Goal: Use online tool/utility

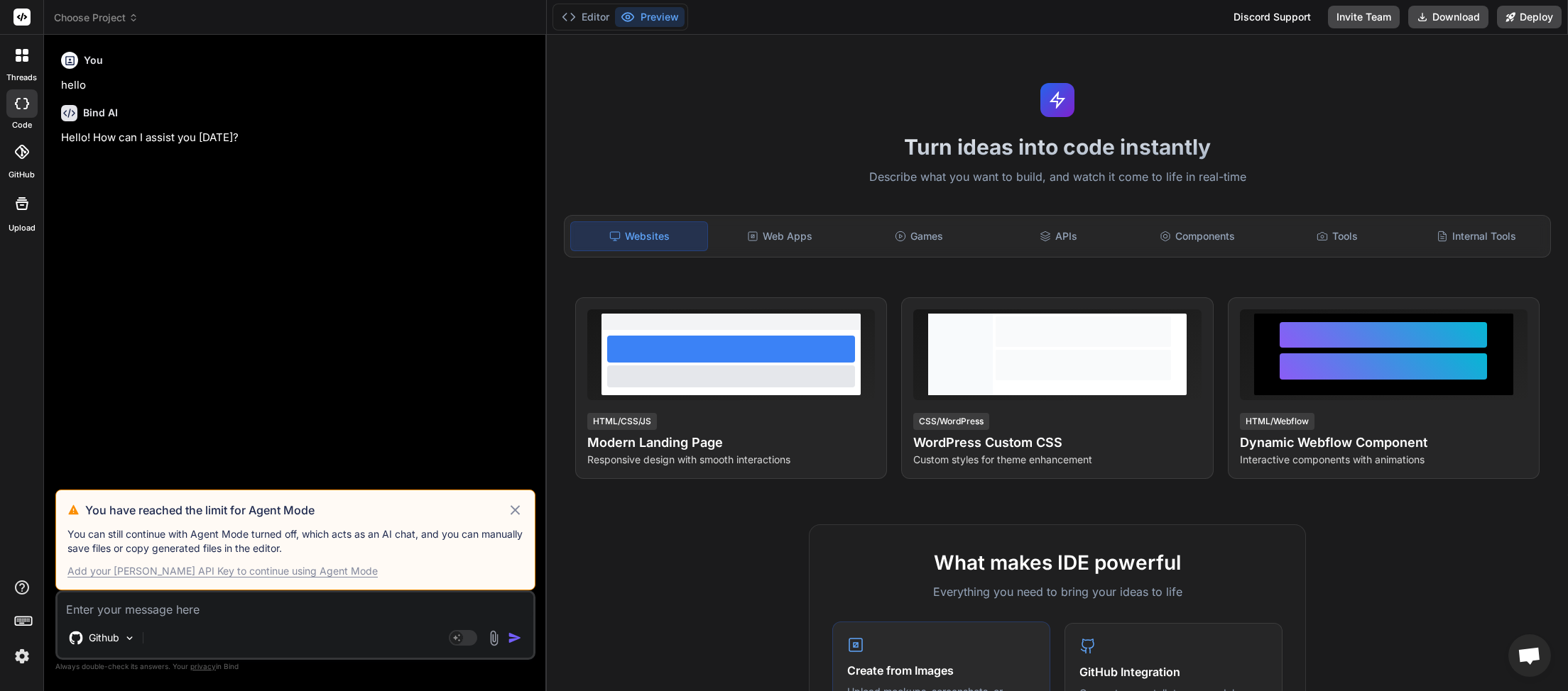
scroll to position [400, 0]
click at [524, 518] on div "You have reached the limit for Agent Mode You can still continue with Agent Mod…" at bounding box center [295, 540] width 480 height 101
click at [512, 512] on icon at bounding box center [515, 510] width 16 height 17
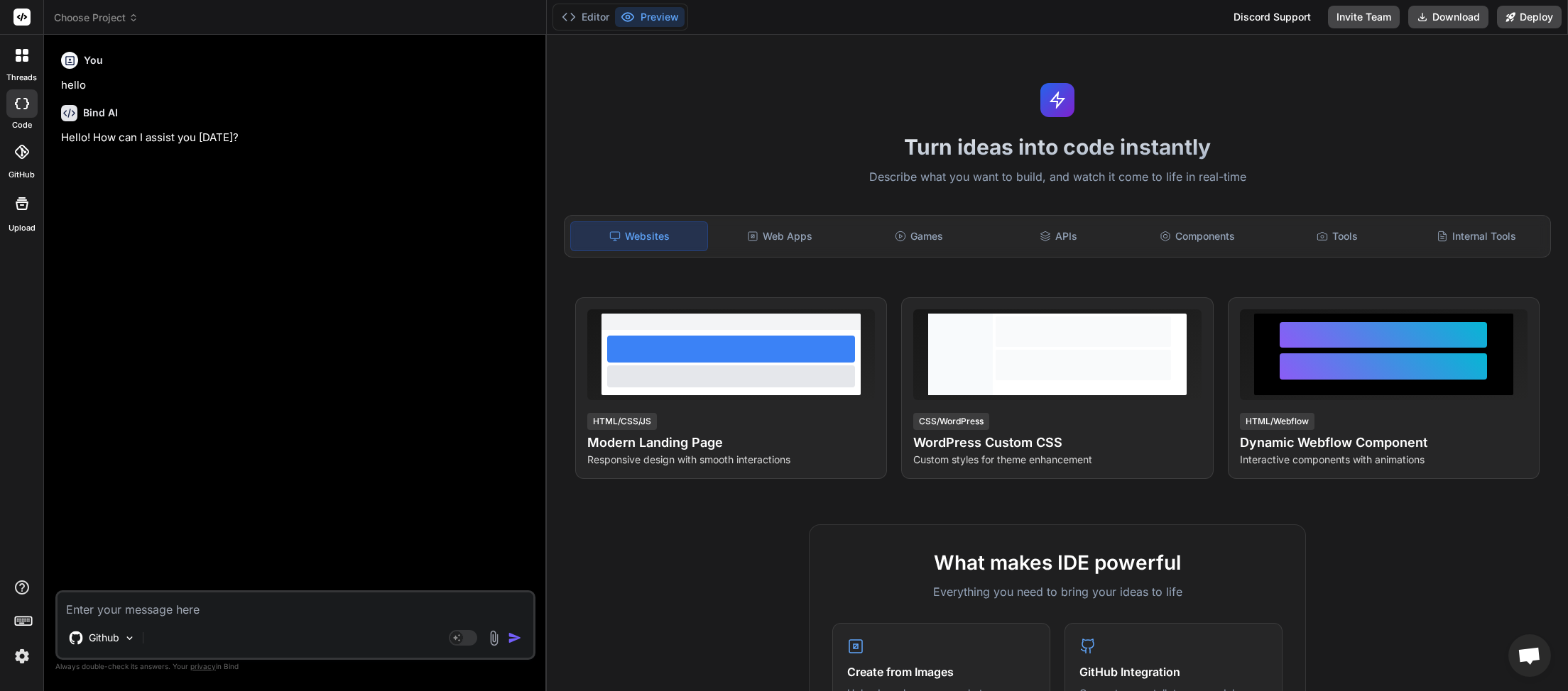
click at [127, 14] on span "Choose Project" at bounding box center [95, 17] width 84 height 14
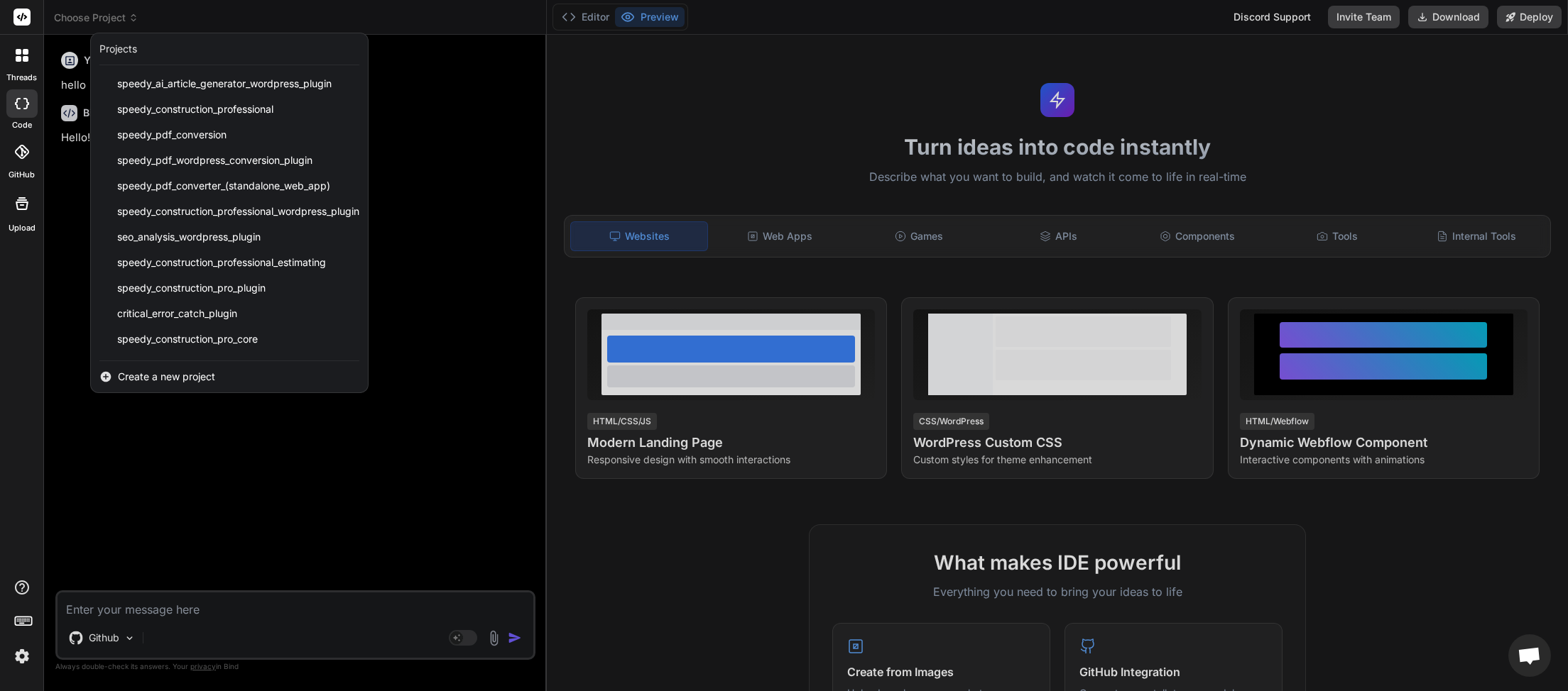
scroll to position [329, 0]
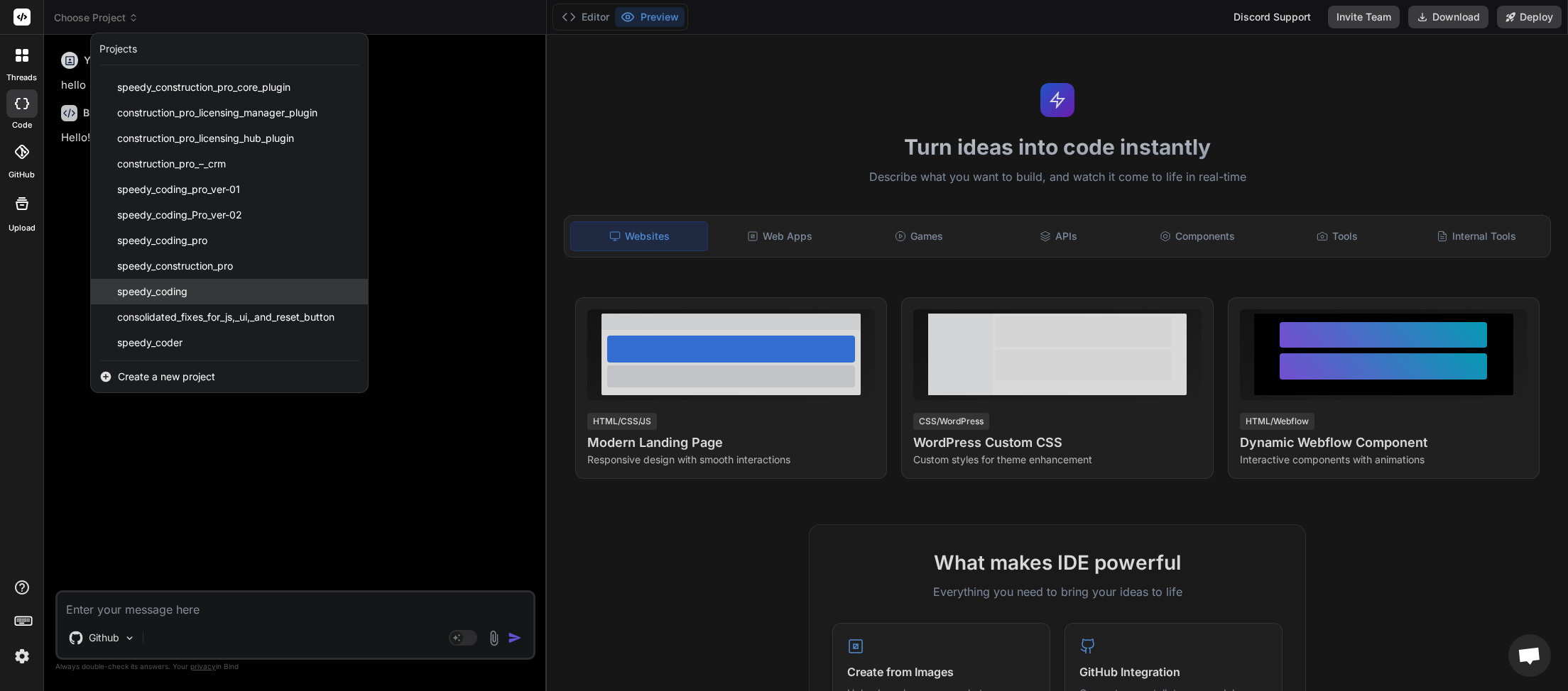
click at [180, 291] on span "speedy_coding" at bounding box center [152, 291] width 70 height 14
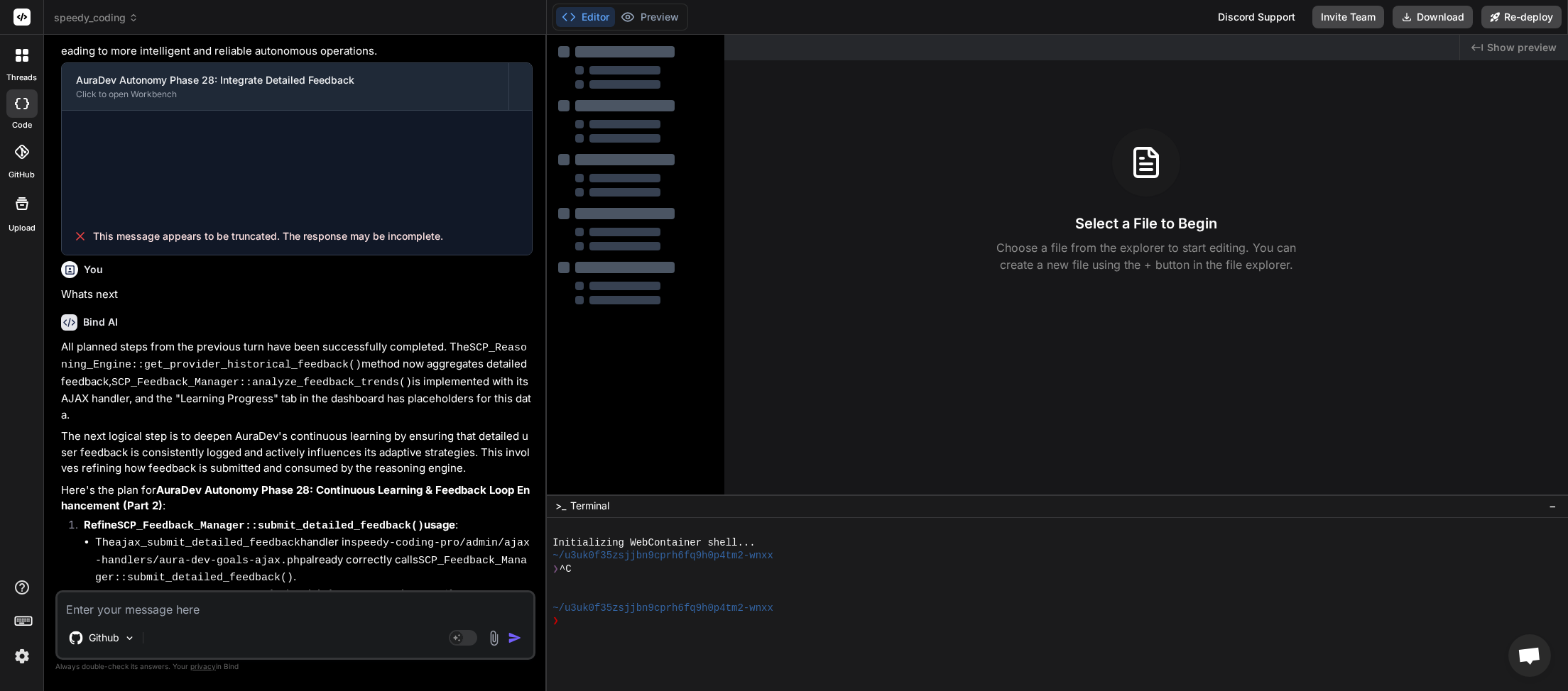
scroll to position [3782, 0]
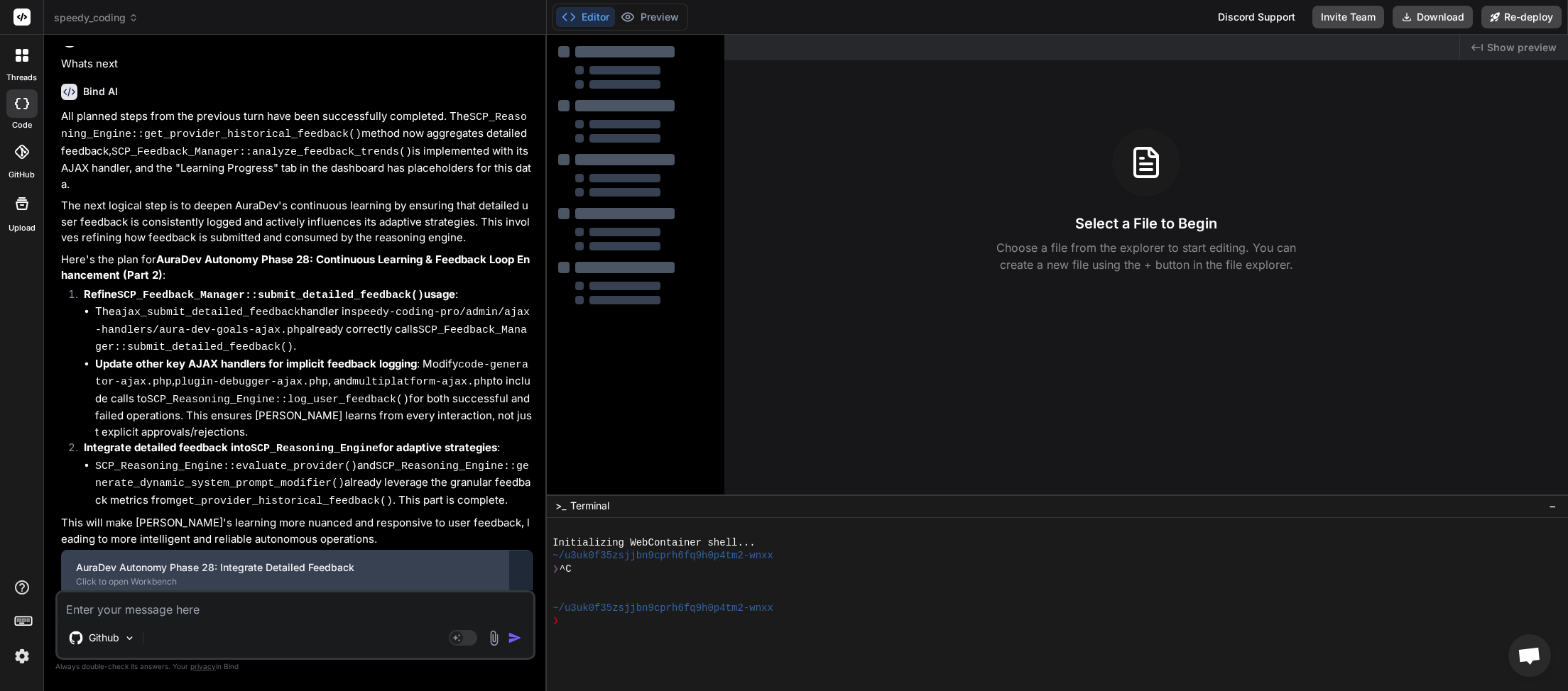
type textarea "x"
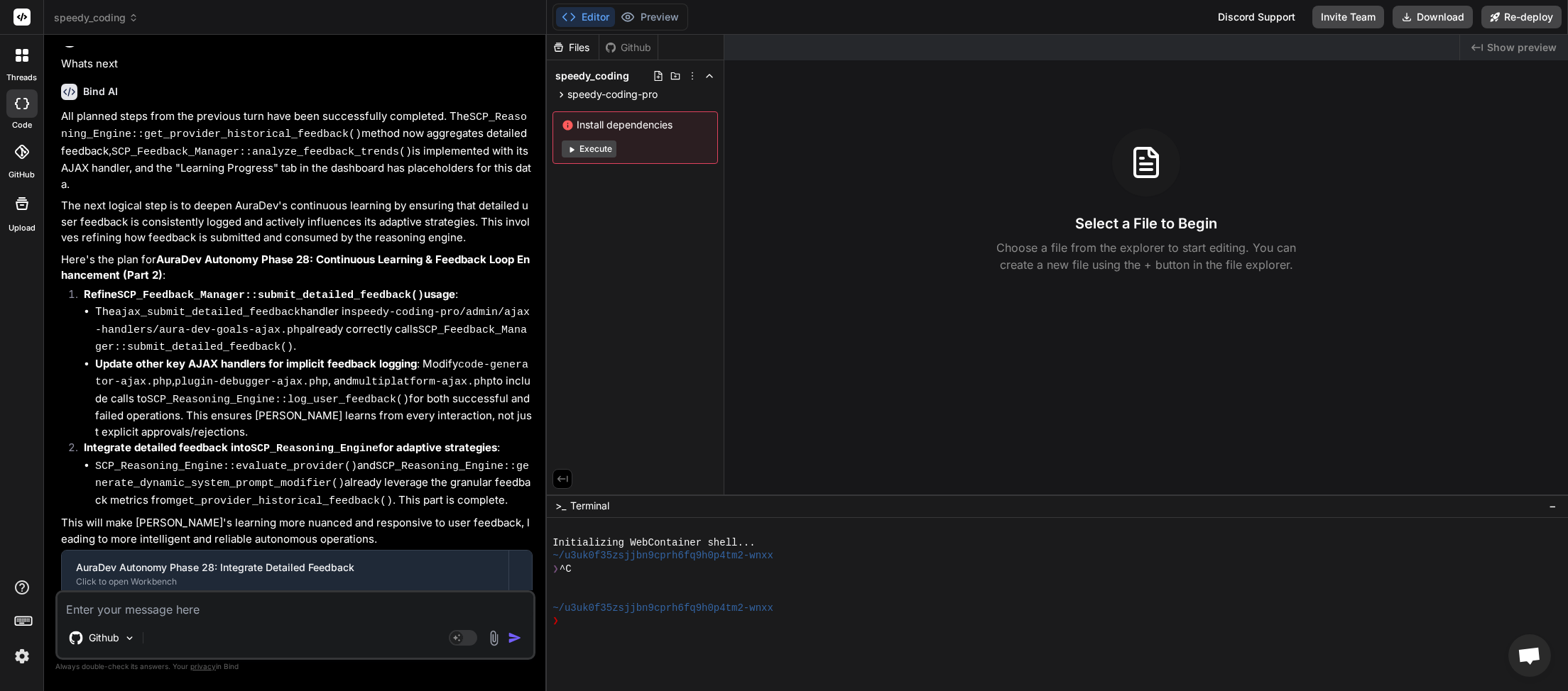
click at [335, 613] on textarea at bounding box center [295, 606] width 476 height 26
type textarea "n"
type textarea "x"
type textarea "ne"
type textarea "x"
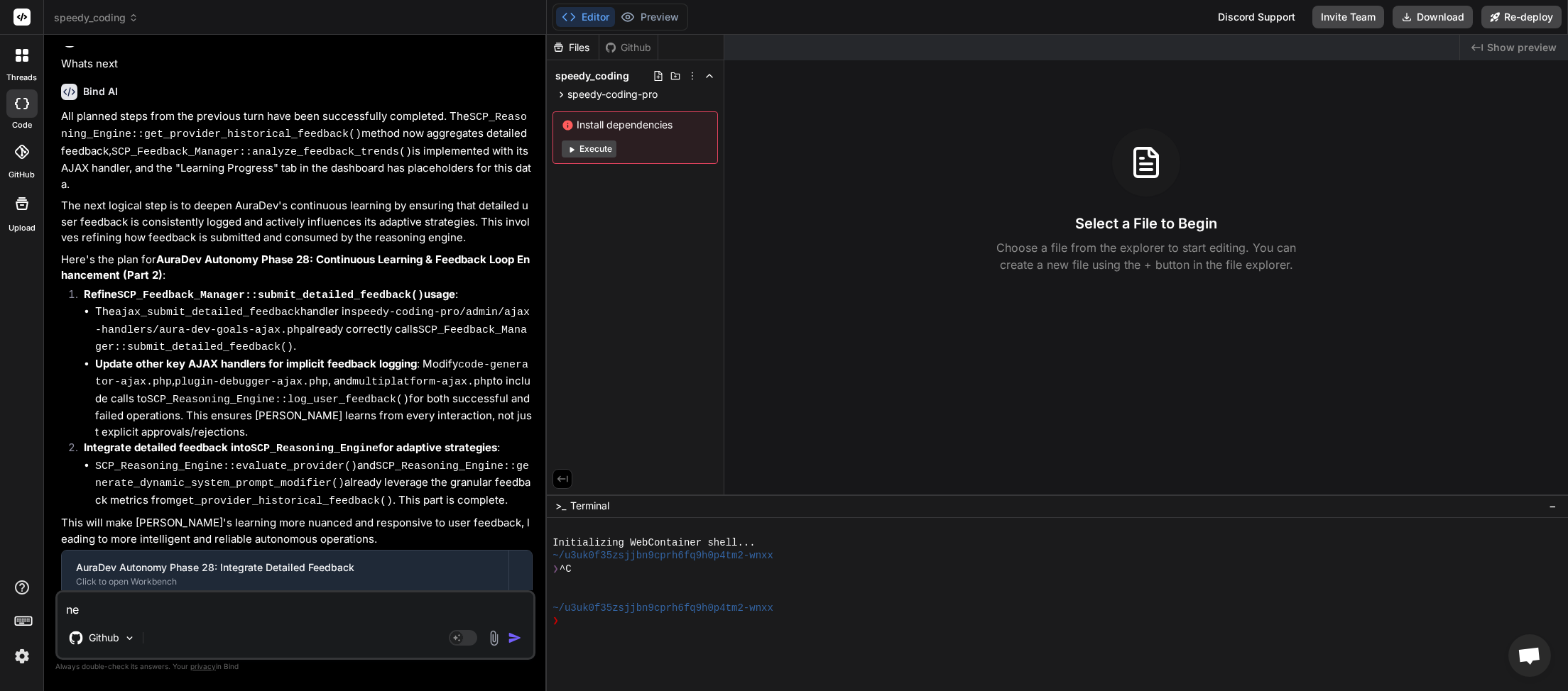
type textarea "nex"
type textarea "x"
type textarea "nexy"
type textarea "x"
type textarea "nex"
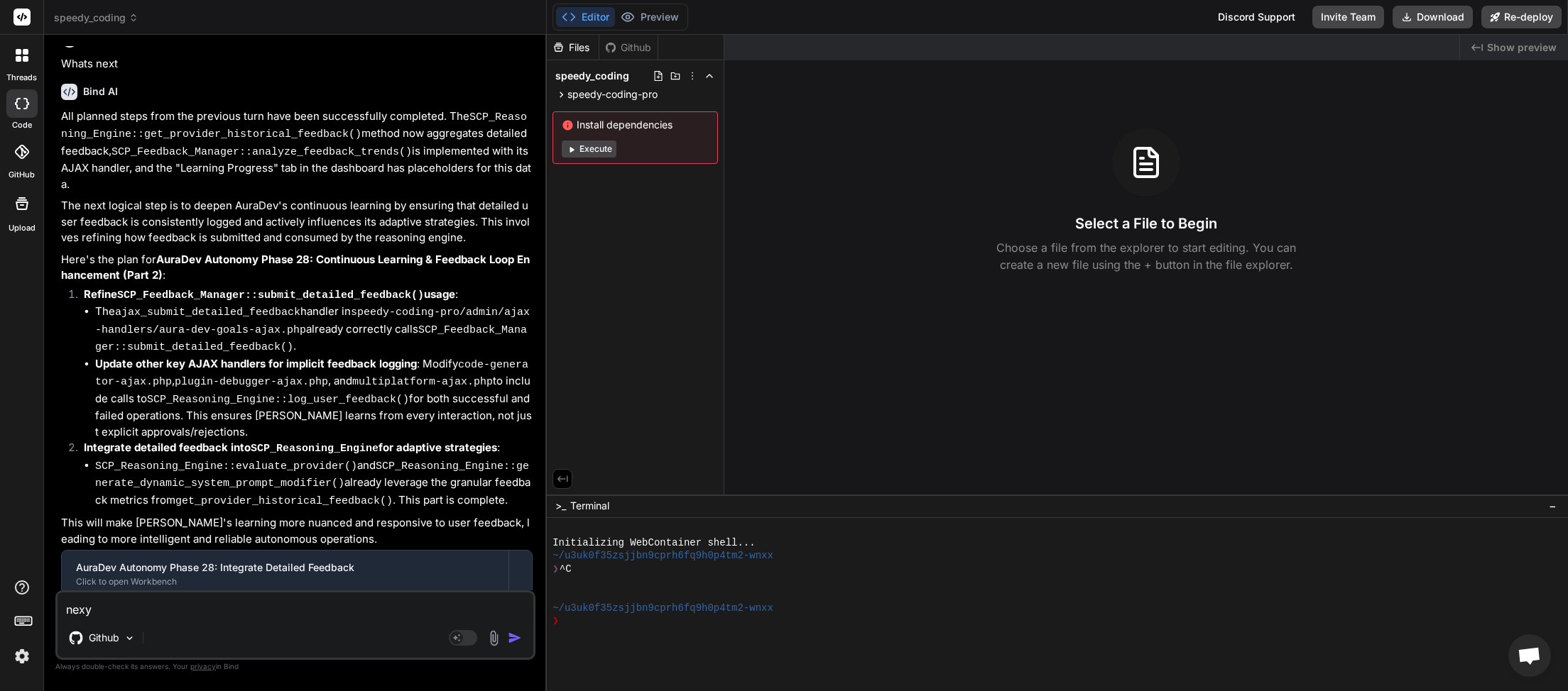
type textarea "x"
type textarea "next"
type textarea "x"
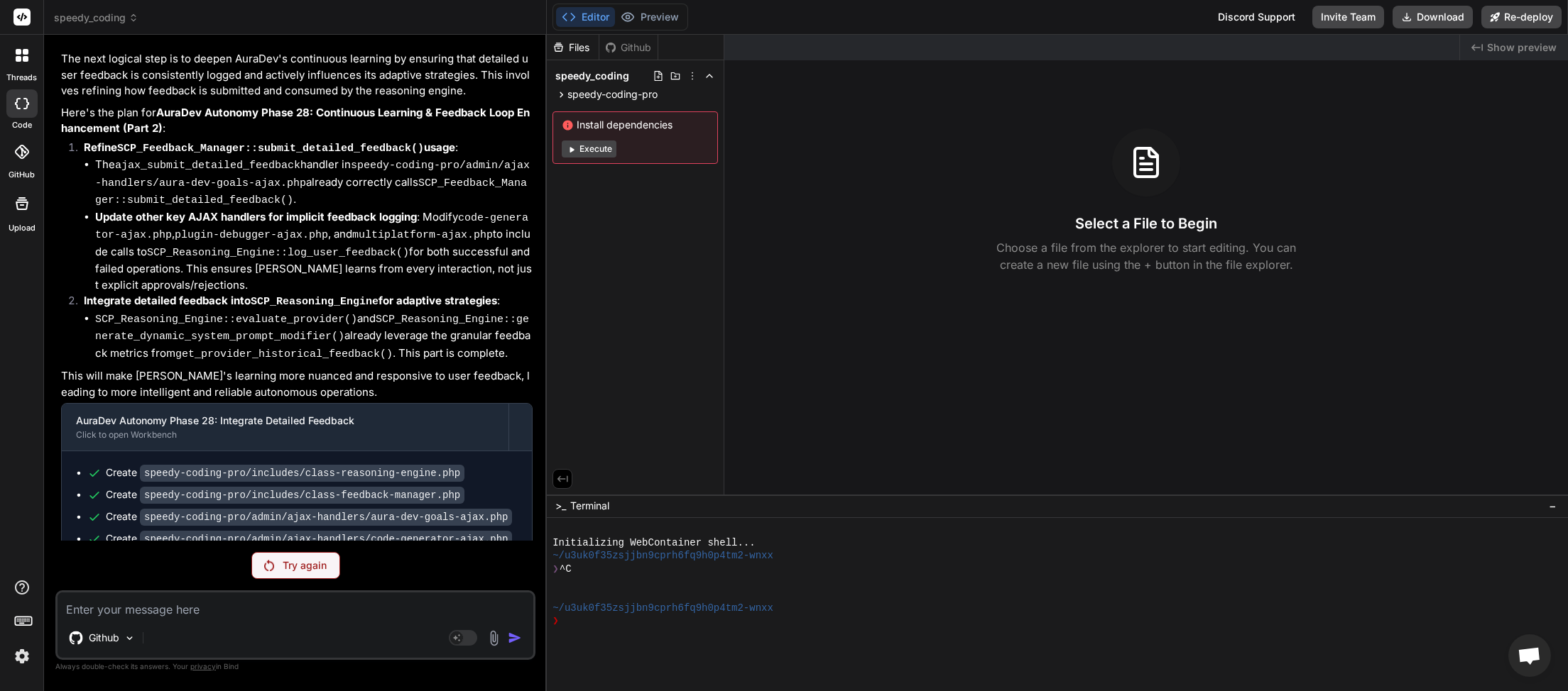
scroll to position [3879, 0]
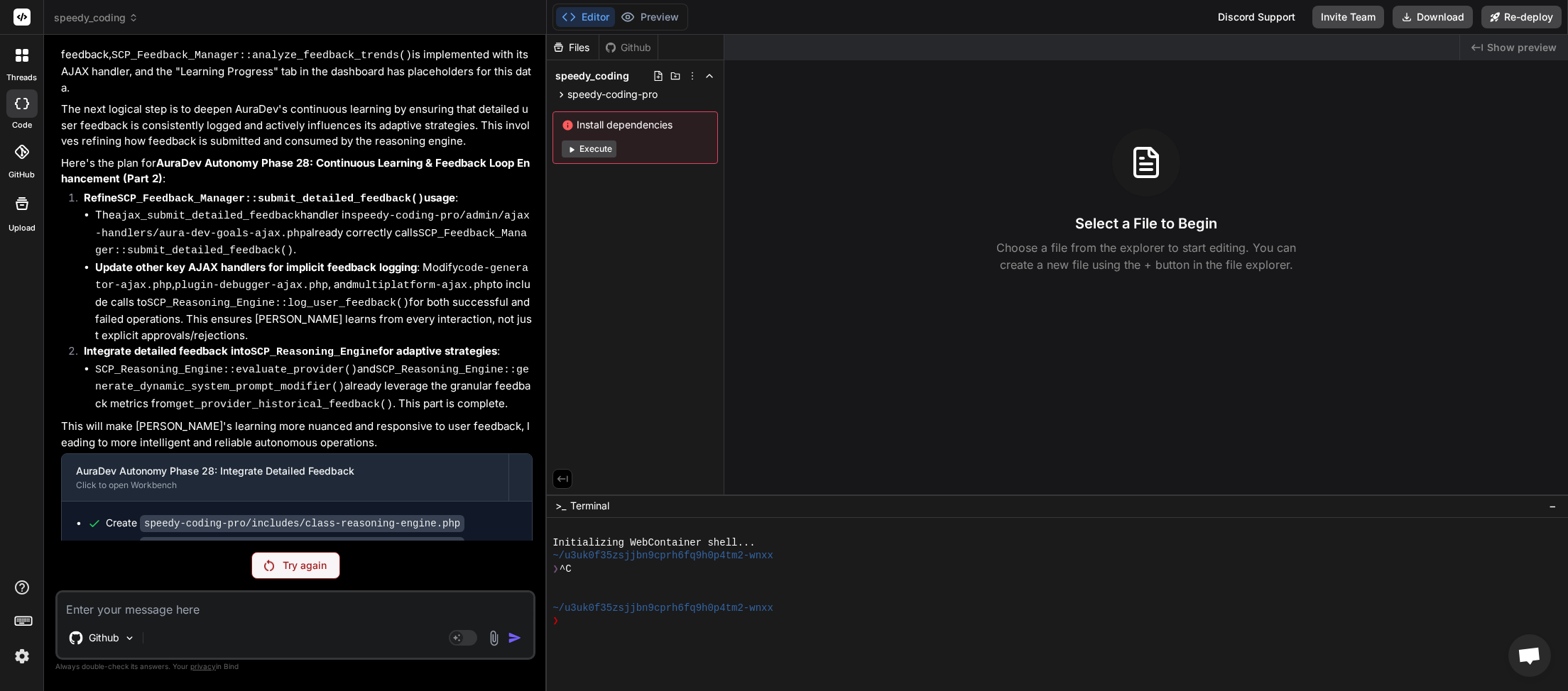
click at [298, 573] on p "Try again" at bounding box center [305, 566] width 44 height 14
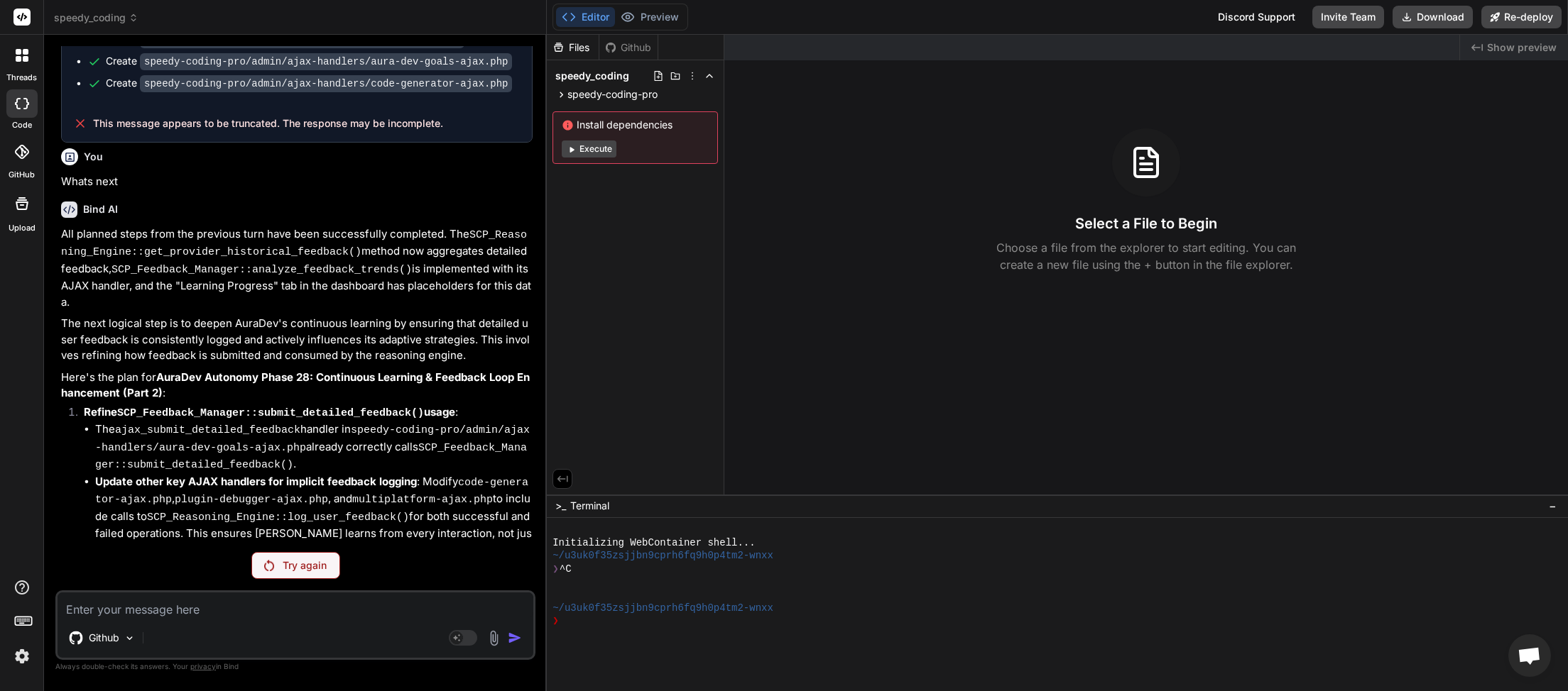
scroll to position [3664, 0]
click at [1530, 662] on span "Open chat" at bounding box center [1529, 657] width 23 height 20
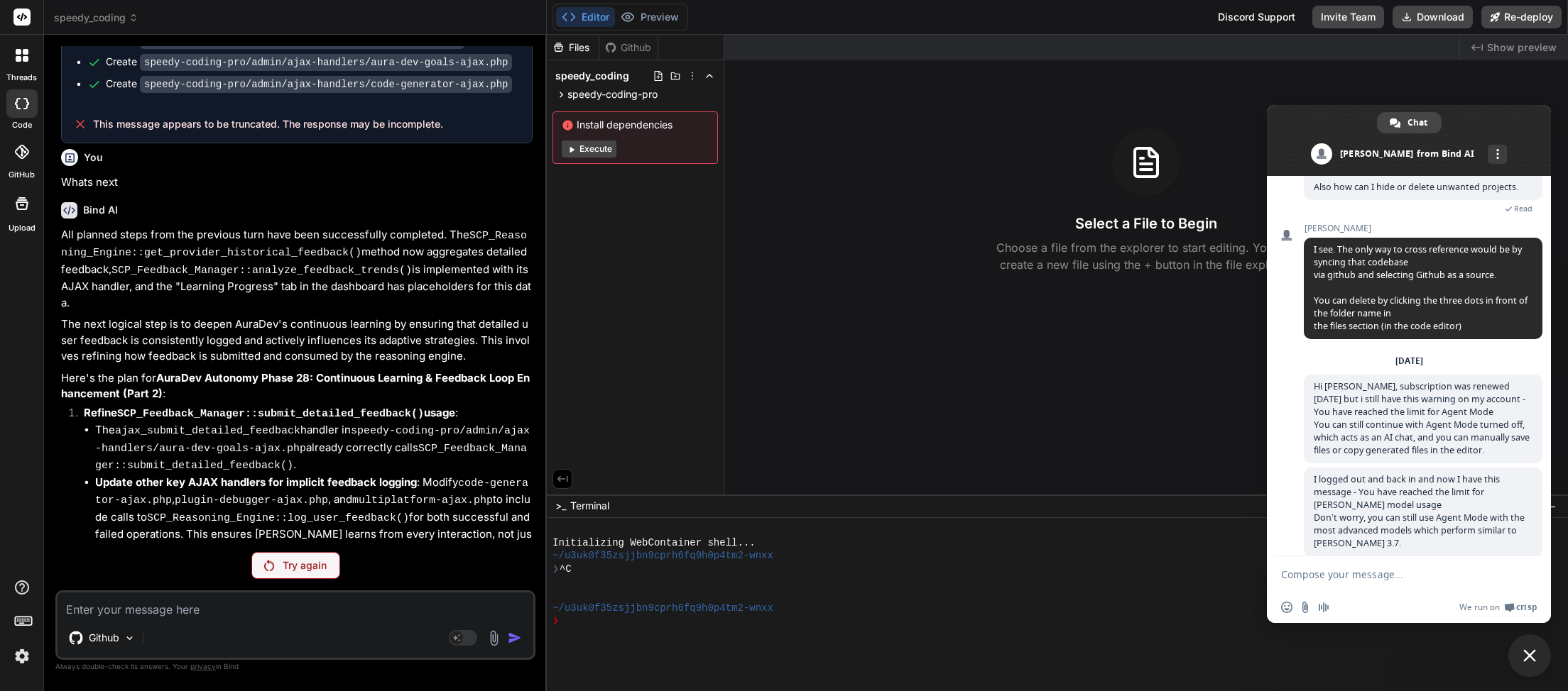
scroll to position [400, 0]
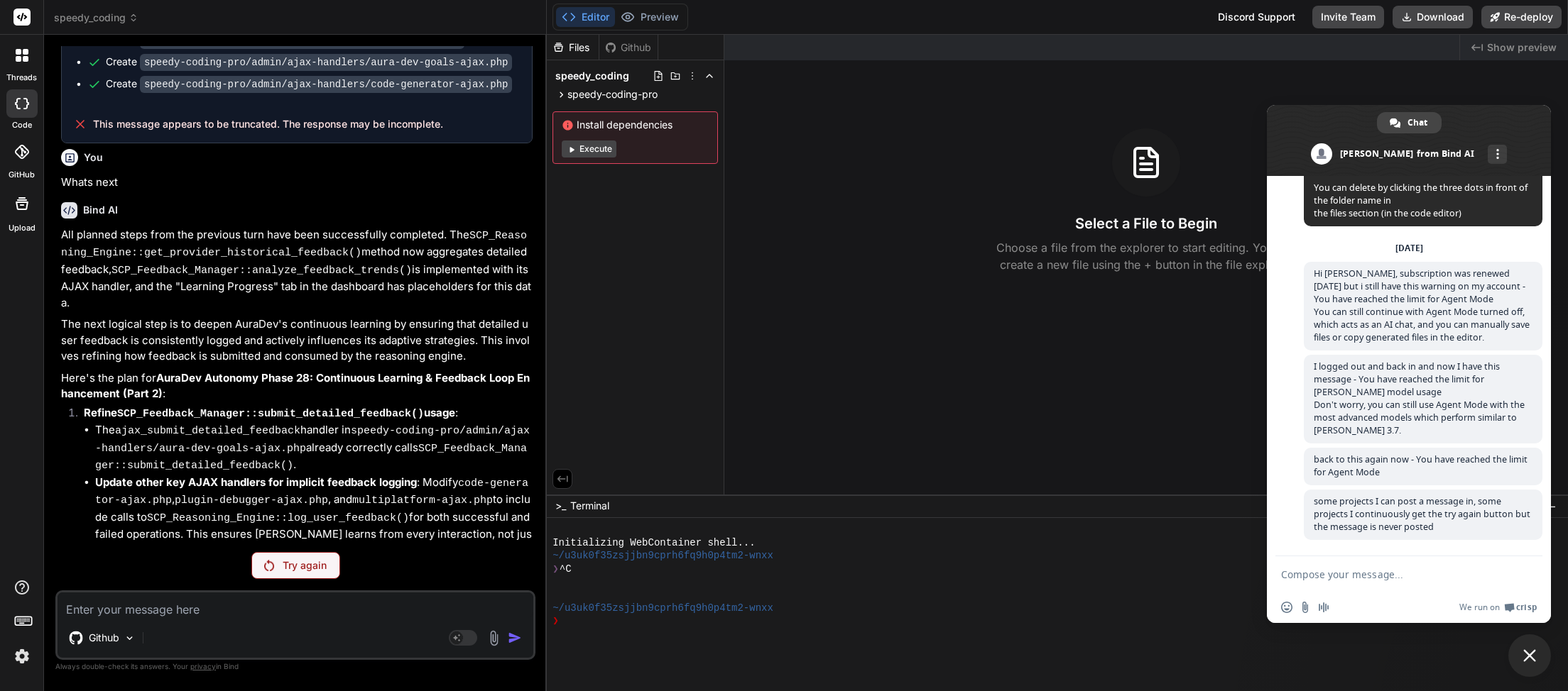
click at [1525, 653] on span "Close chat" at bounding box center [1530, 655] width 13 height 13
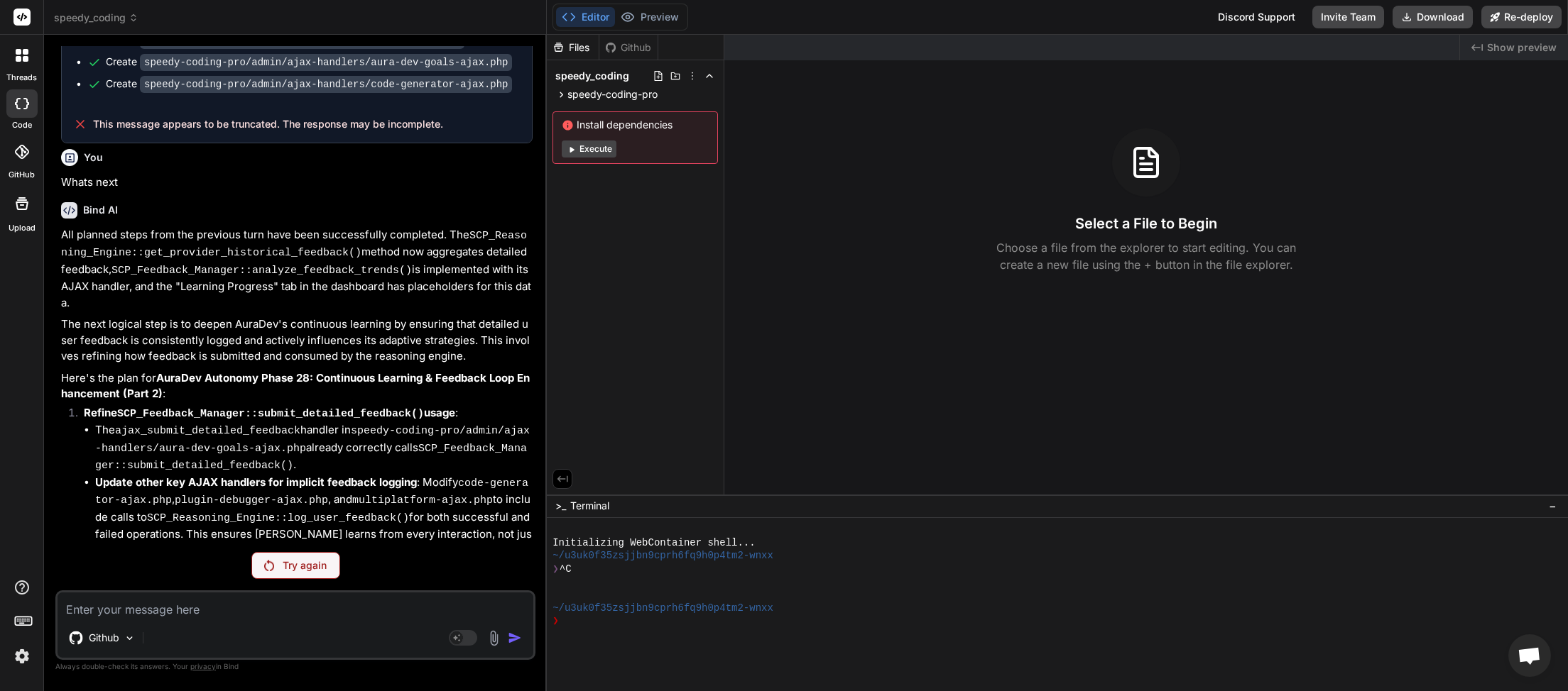
scroll to position [3879, 0]
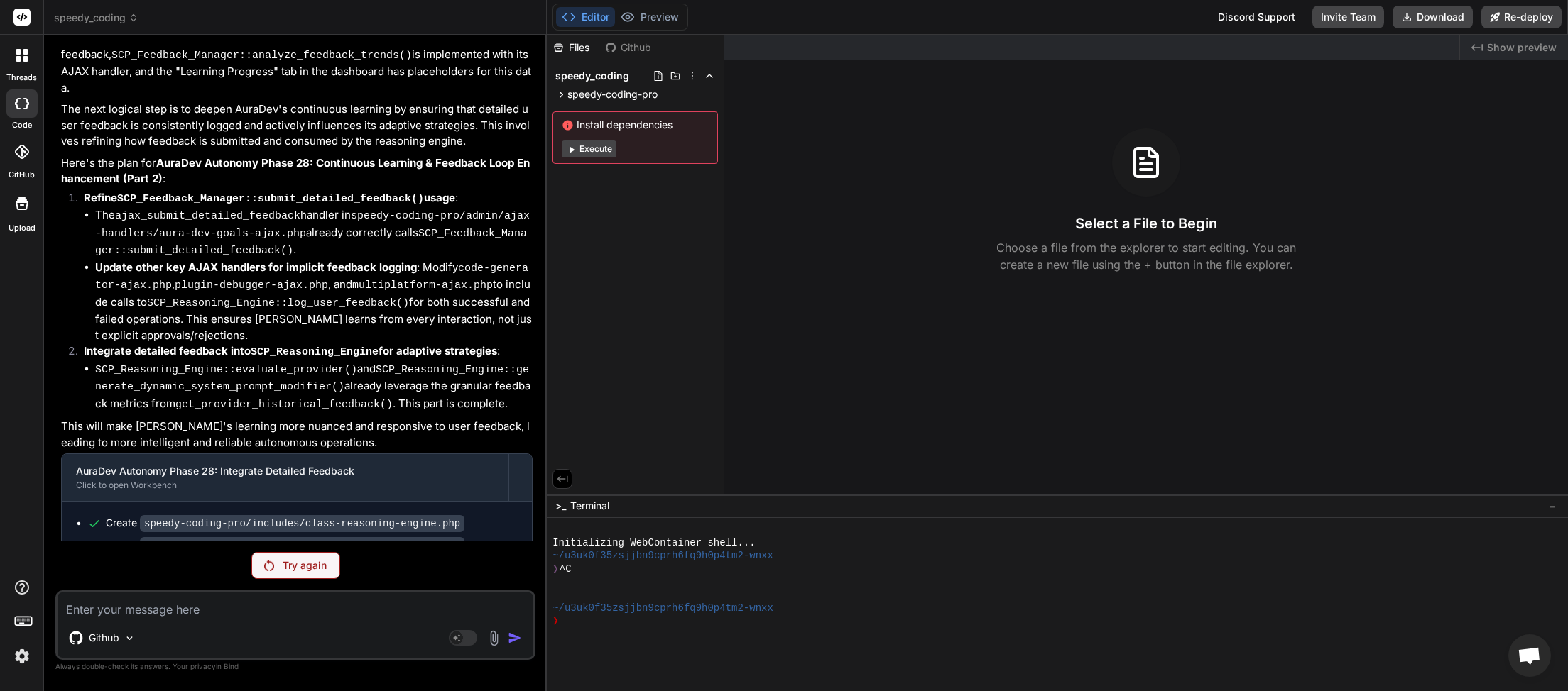
click at [301, 567] on p "Try again" at bounding box center [305, 566] width 44 height 14
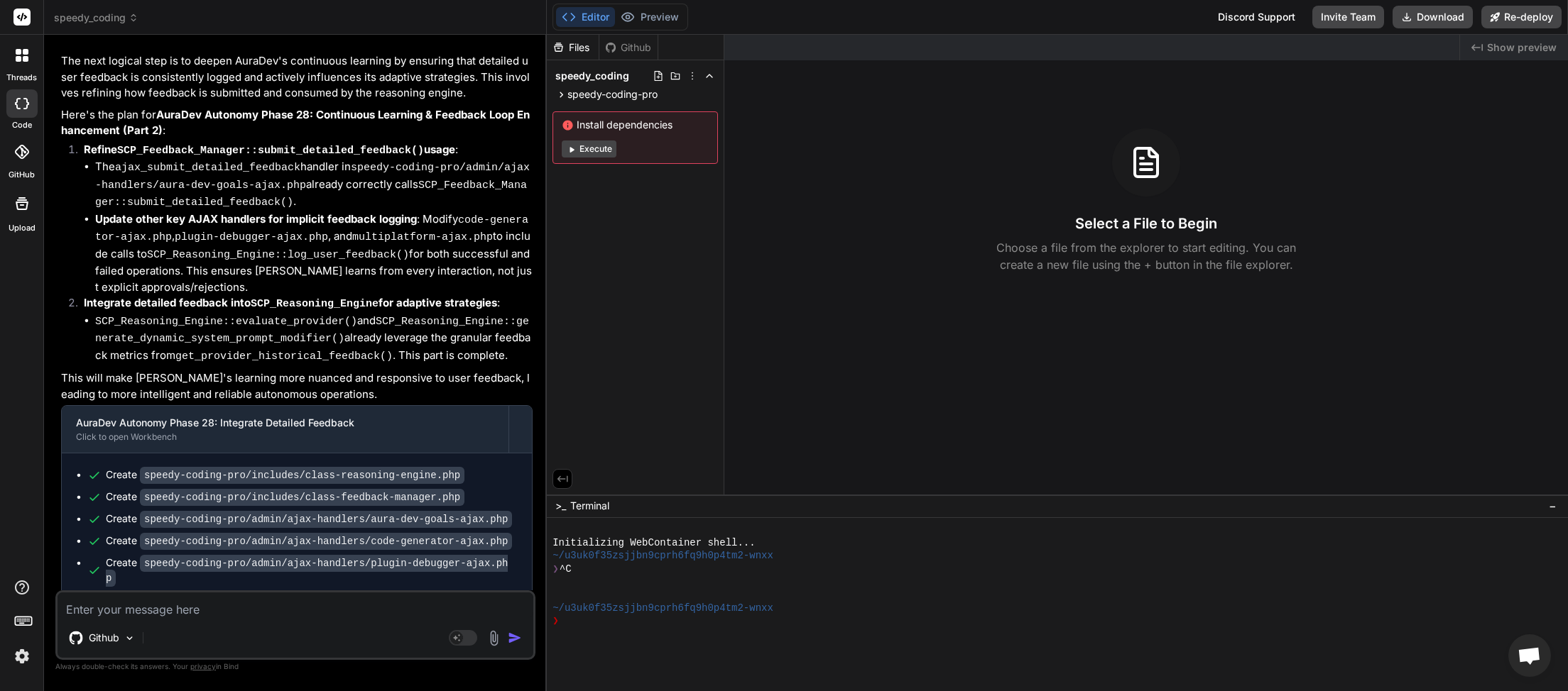
scroll to position [3930, 0]
type textarea "x"
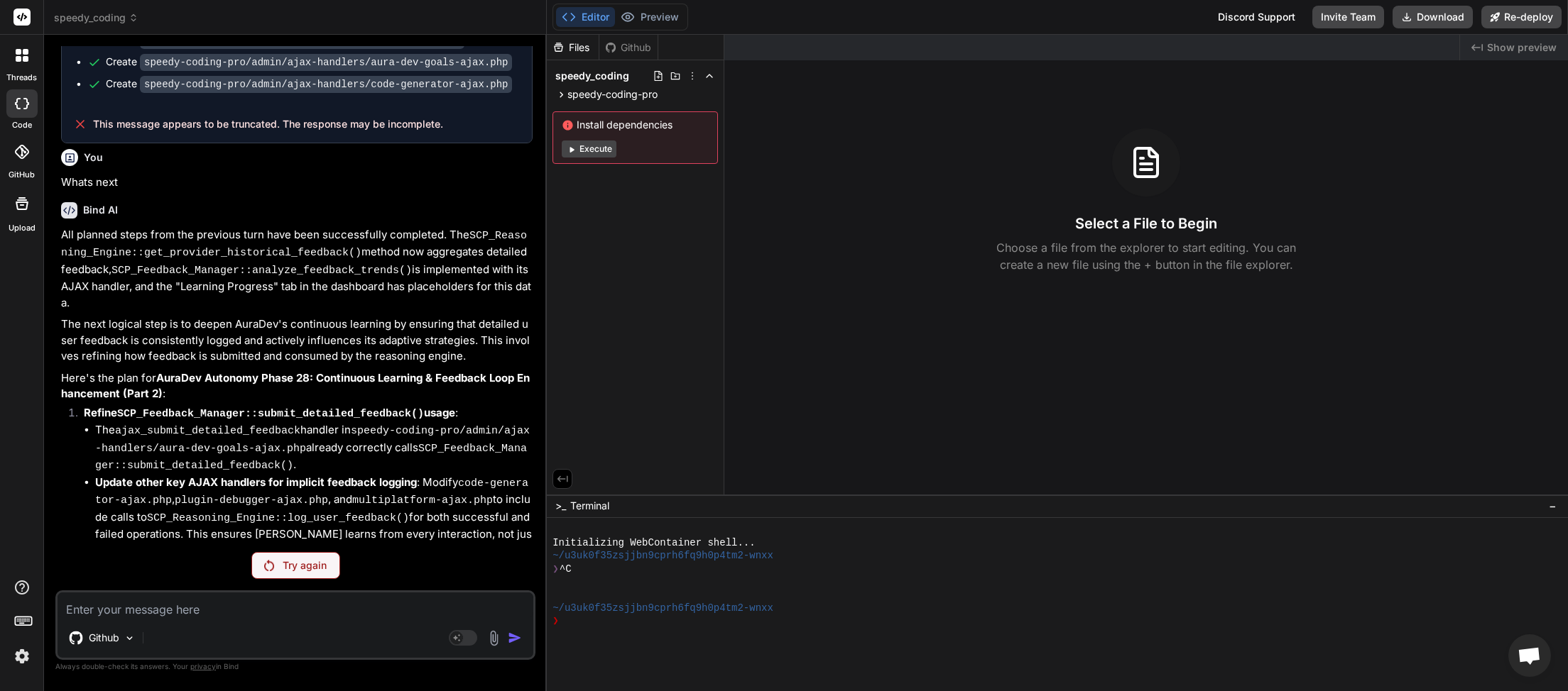
scroll to position [400, 0]
